Goal: Navigation & Orientation: Go to known website

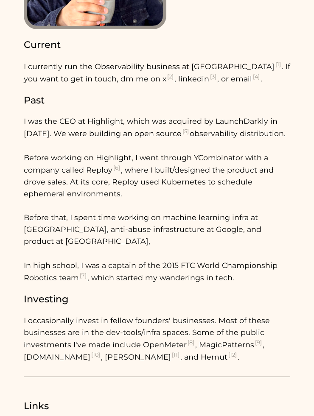
scroll to position [162, 0]
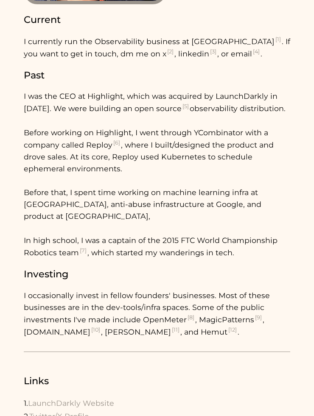
click at [90, 333] on sup "[10]" at bounding box center [95, 330] width 11 height 6
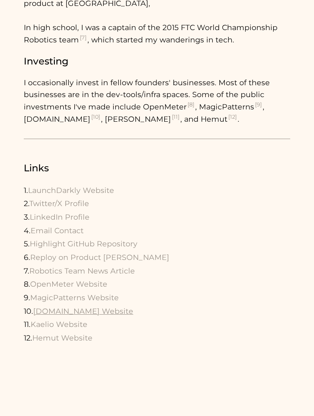
click at [65, 314] on link "[DOMAIN_NAME] Website" at bounding box center [83, 311] width 100 height 9
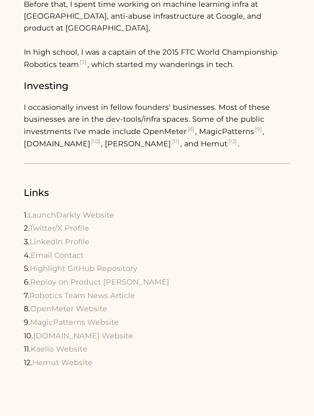
scroll to position [0, 0]
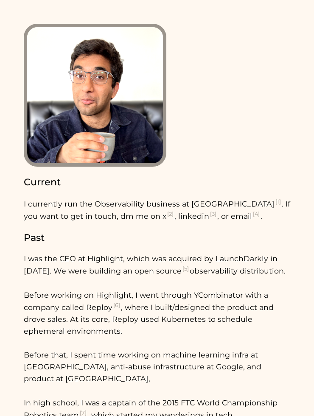
click at [166, 213] on sup "[2]" at bounding box center [170, 214] width 8 height 6
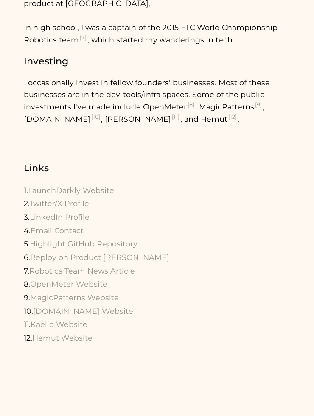
click at [77, 204] on link "Twitter/X Profile" at bounding box center [59, 203] width 60 height 9
